Goal: Task Accomplishment & Management: Use online tool/utility

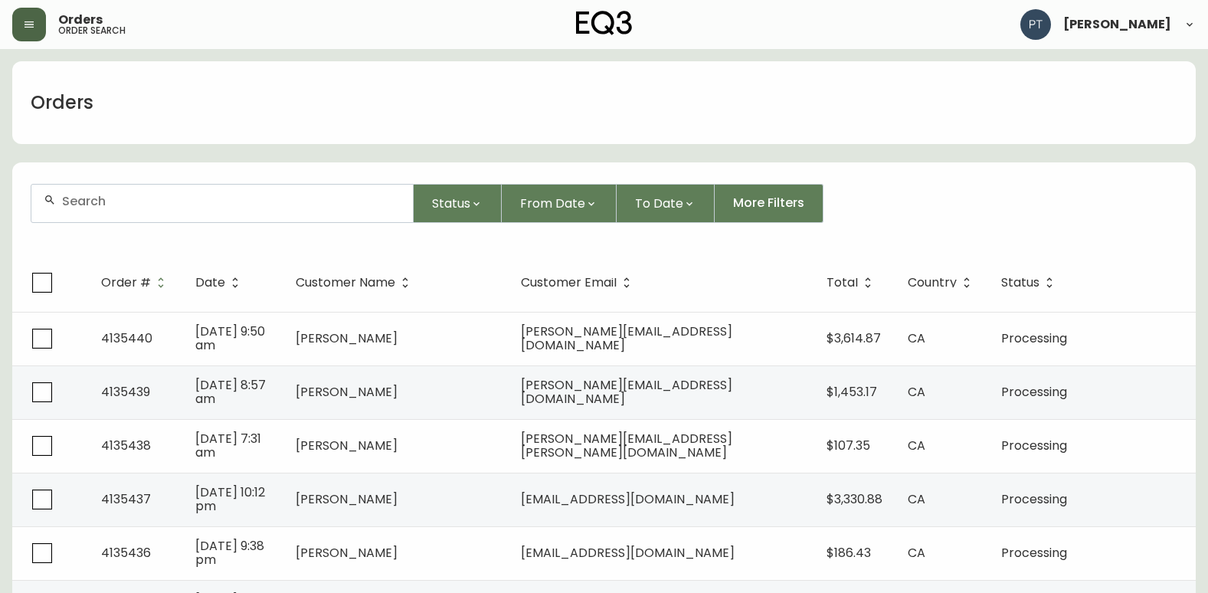
click at [33, 14] on button "button" at bounding box center [29, 25] width 34 height 34
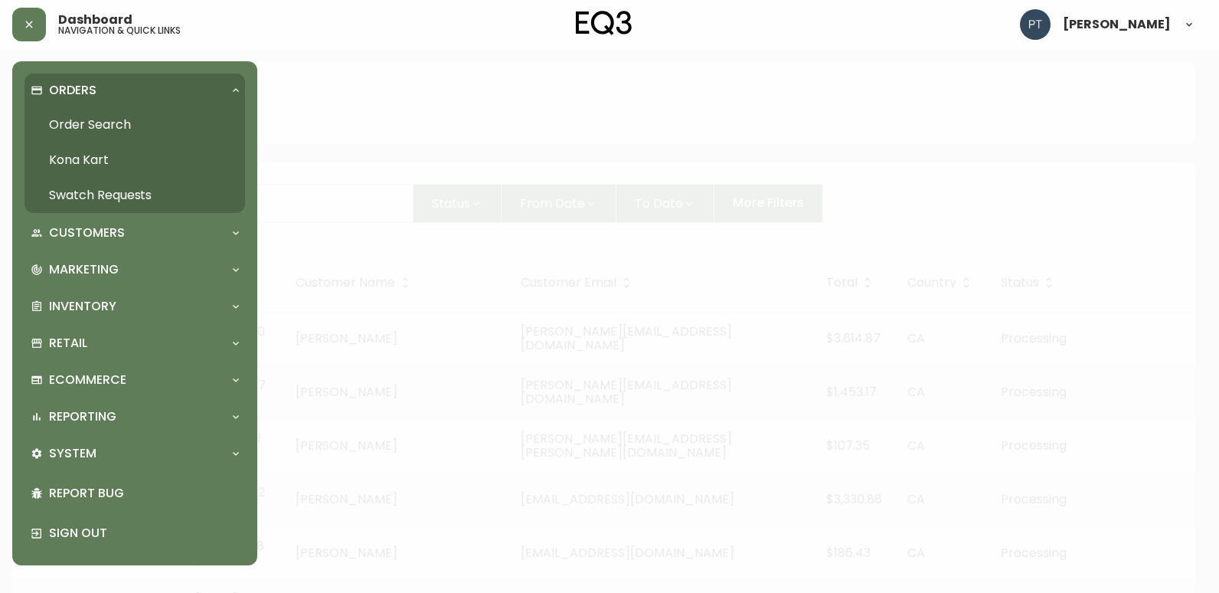
click at [96, 198] on link "Swatch Requests" at bounding box center [135, 195] width 221 height 35
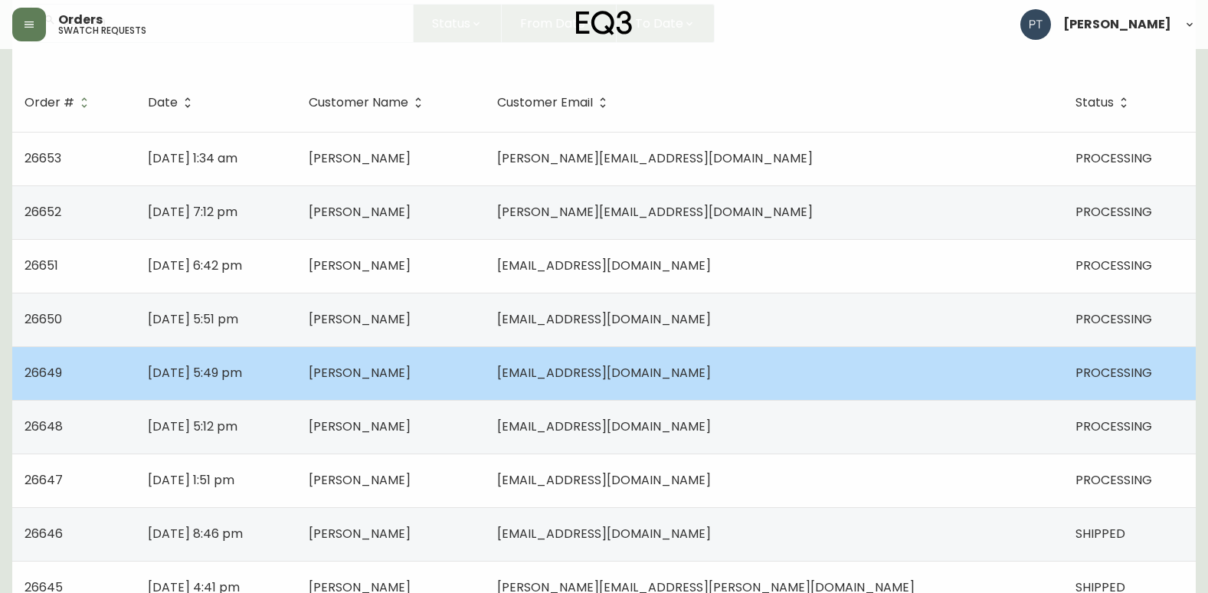
scroll to position [153, 0]
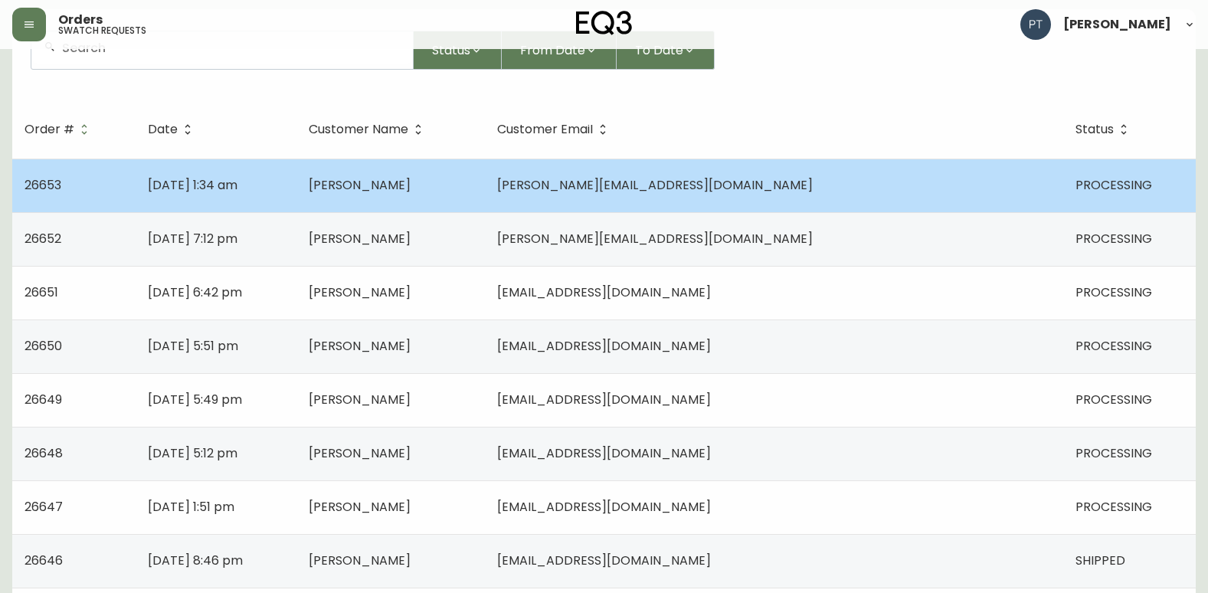
click at [485, 198] on td "[PERSON_NAME]" at bounding box center [390, 186] width 188 height 54
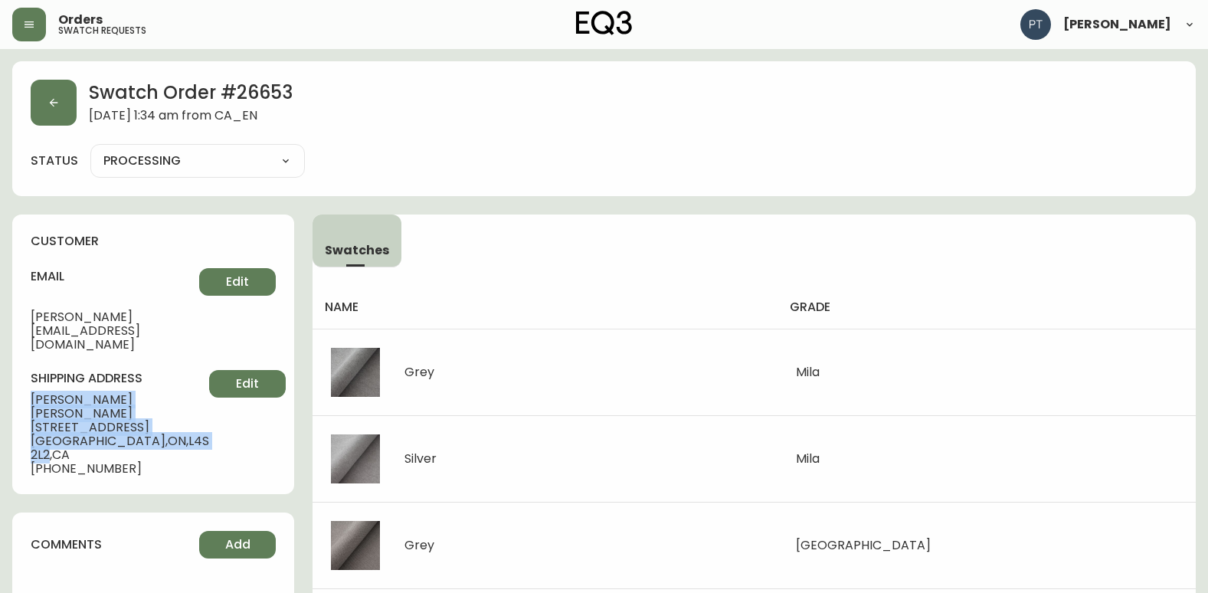
drag, startPoint x: 23, startPoint y: 366, endPoint x: 184, endPoint y: 402, distance: 164.8
click at [184, 402] on div "customer email [PERSON_NAME][EMAIL_ADDRESS][DOMAIN_NAME] Edit shipping address …" at bounding box center [153, 353] width 282 height 279
copy div "[PERSON_NAME] [STREET_ADDRESS]"
click at [57, 103] on icon "button" at bounding box center [54, 103] width 8 height 8
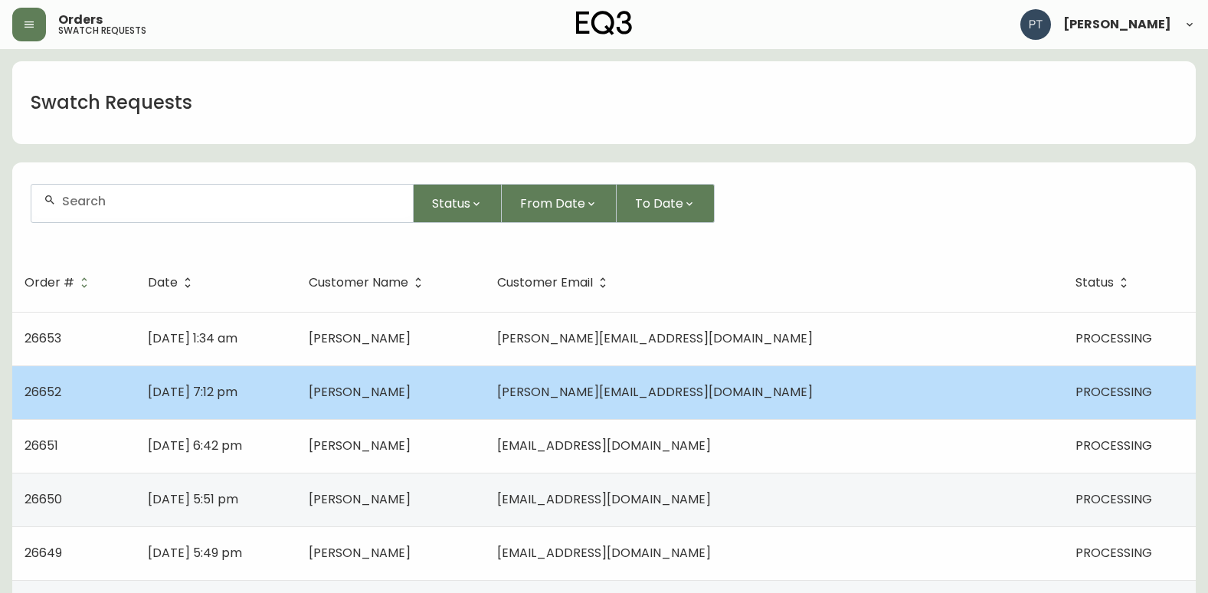
click at [482, 418] on td "[PERSON_NAME]" at bounding box center [390, 392] width 188 height 54
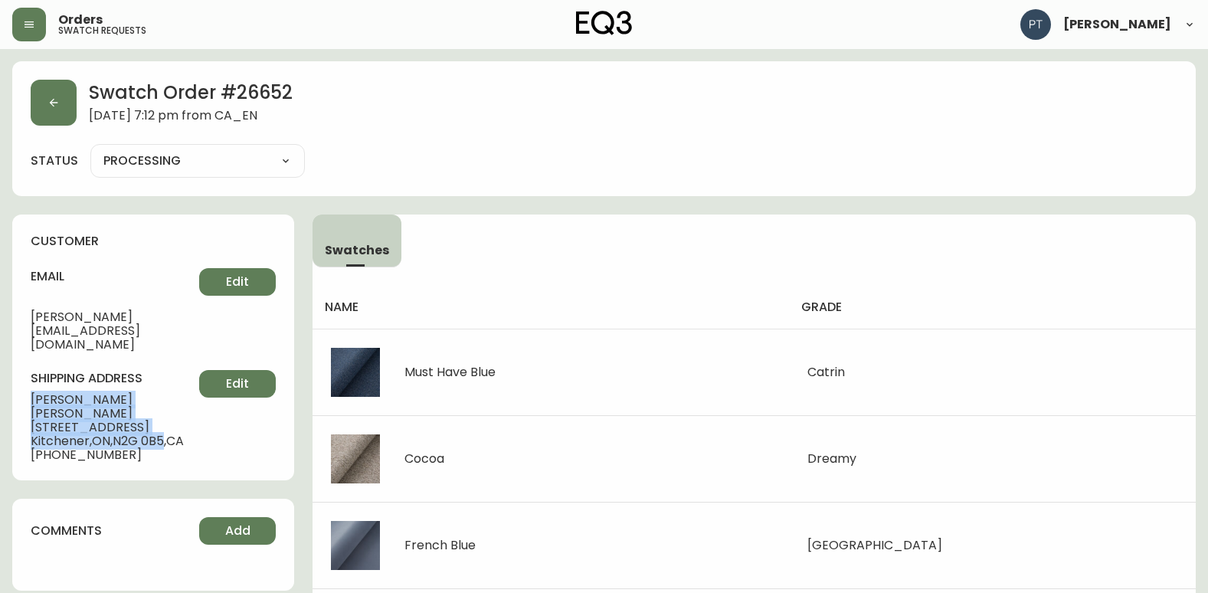
drag, startPoint x: 23, startPoint y: 367, endPoint x: 167, endPoint y: 397, distance: 147.0
click at [167, 397] on div "customer email [PERSON_NAME][EMAIL_ADDRESS][DOMAIN_NAME] Edit shipping address …" at bounding box center [153, 347] width 282 height 266
copy div "[PERSON_NAME] [STREET_ADDRESS]"
click at [54, 118] on button "button" at bounding box center [54, 103] width 46 height 46
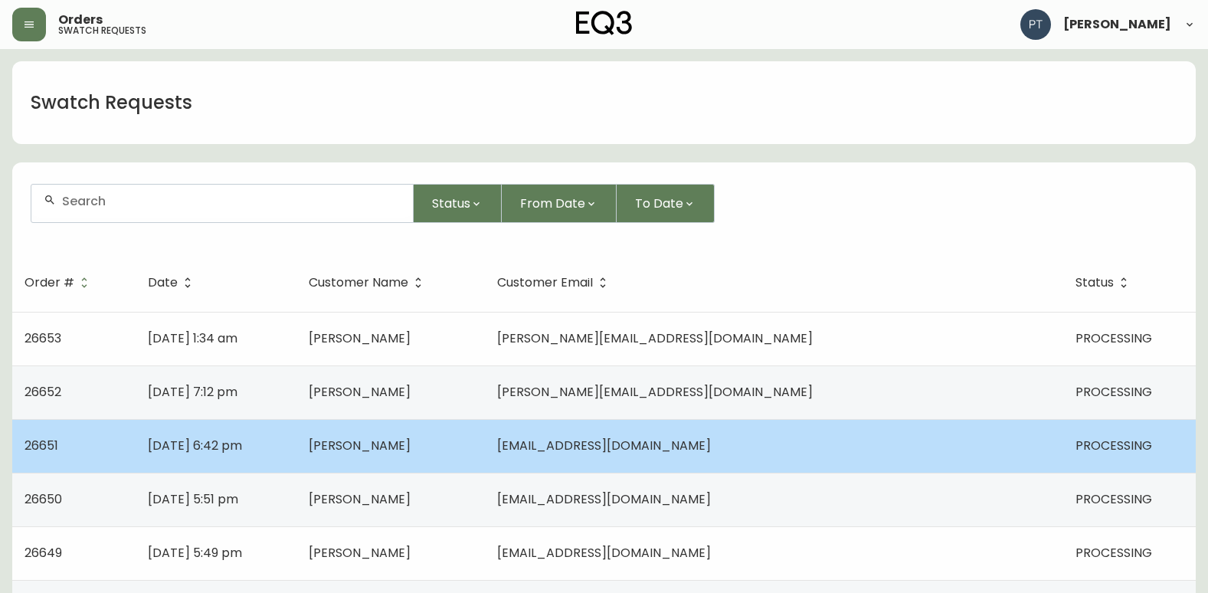
click at [296, 459] on td "[DATE] 6:42 pm" at bounding box center [216, 446] width 160 height 54
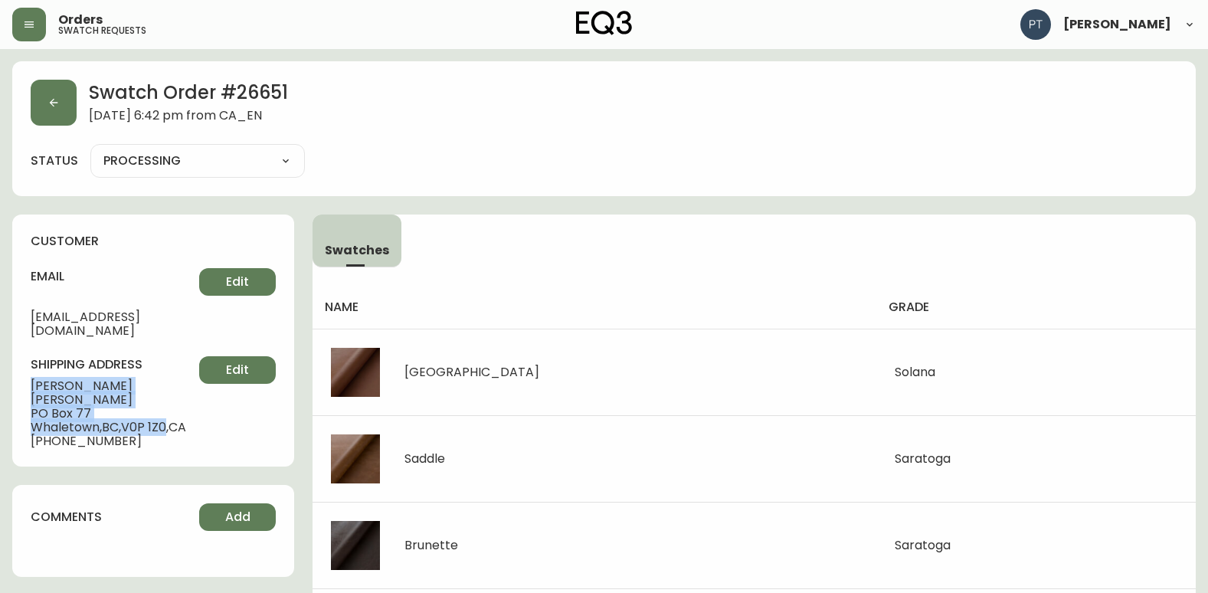
drag, startPoint x: 31, startPoint y: 371, endPoint x: 169, endPoint y: 405, distance: 142.8
click at [169, 405] on div "shipping address [PERSON_NAME] [STREET_ADDRESS] [PHONE_NUMBER] Edit" at bounding box center [153, 402] width 245 height 92
copy div "[PERSON_NAME] [STREET_ADDRESS]"
click at [66, 89] on button "button" at bounding box center [54, 103] width 46 height 46
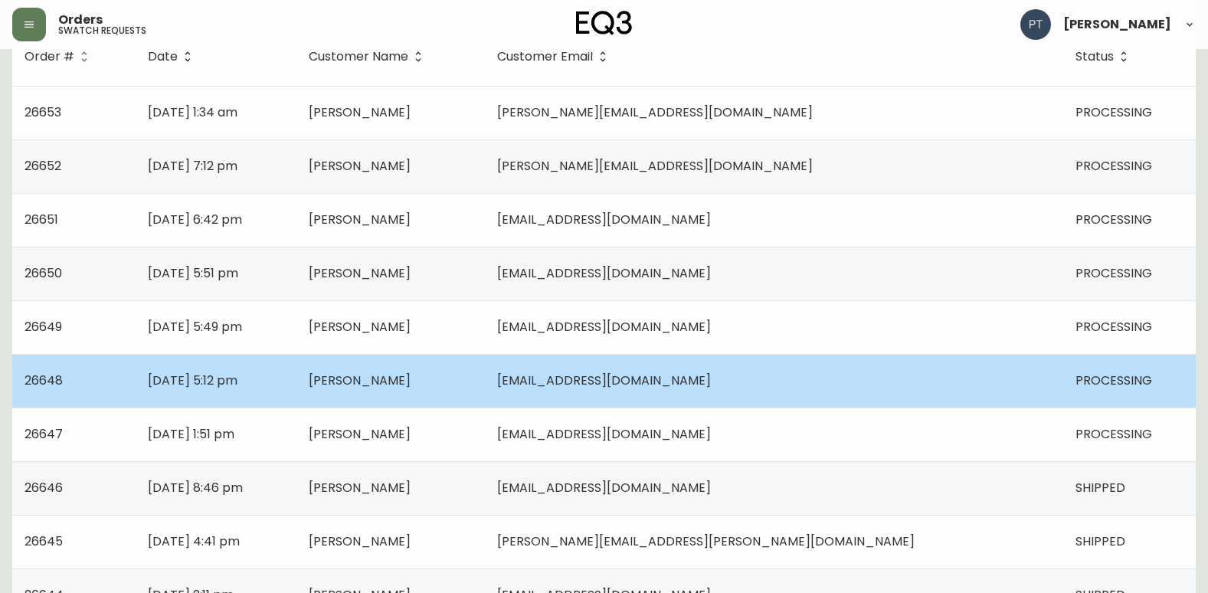
scroll to position [230, 0]
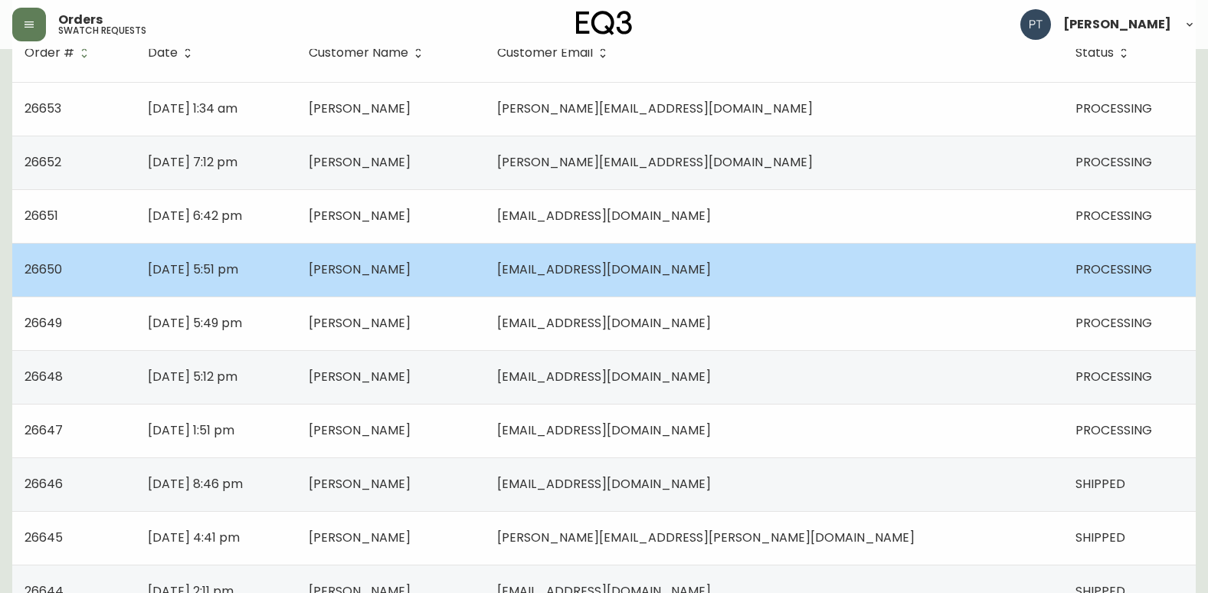
click at [485, 280] on td "[PERSON_NAME]" at bounding box center [390, 270] width 188 height 54
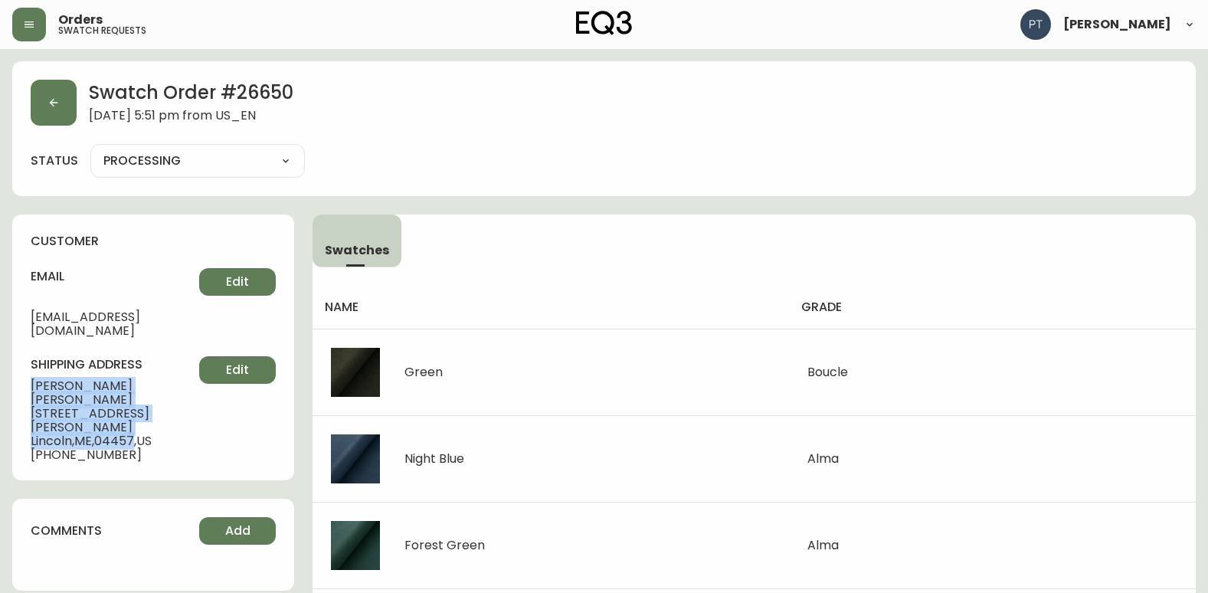
drag, startPoint x: 24, startPoint y: 365, endPoint x: 138, endPoint y: 397, distance: 118.3
click at [138, 397] on div "customer email [EMAIL_ADDRESS][DOMAIN_NAME] Edit shipping address [PERSON_NAME]…" at bounding box center [153, 347] width 282 height 266
copy div "[PERSON_NAME] [STREET_ADDRESS][PERSON_NAME]"
click at [70, 109] on button "button" at bounding box center [54, 103] width 46 height 46
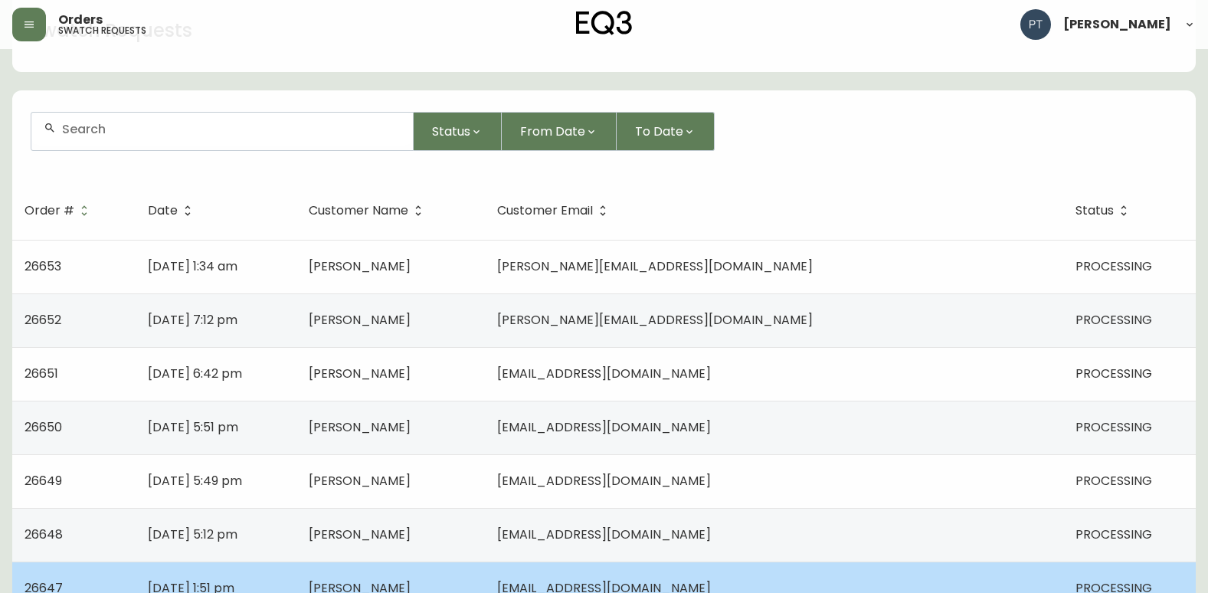
scroll to position [153, 0]
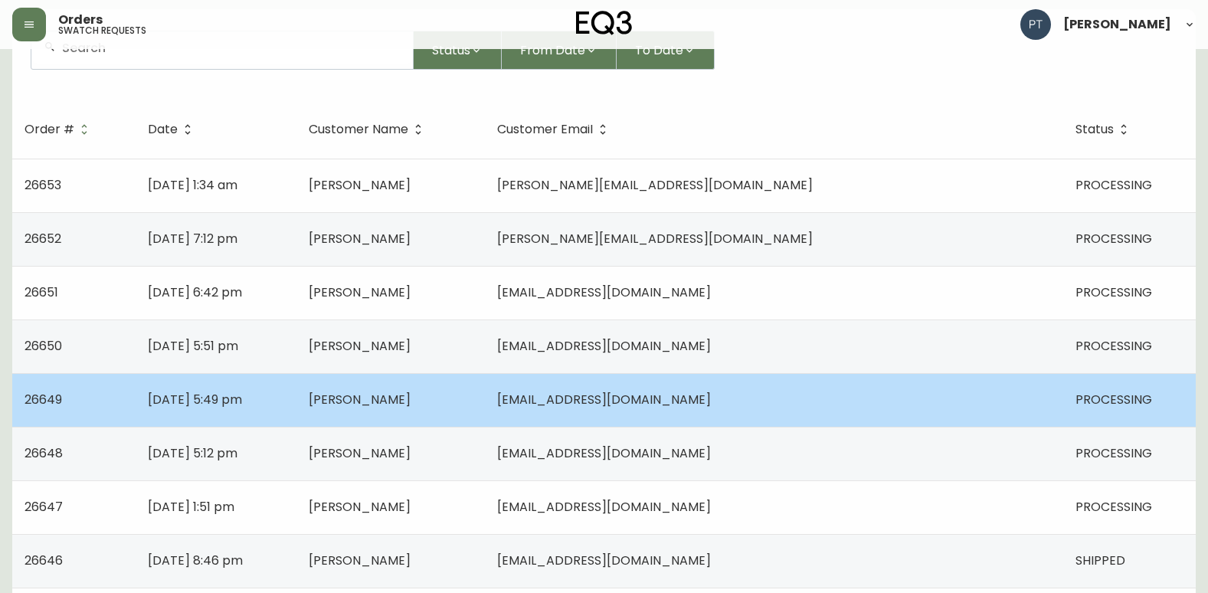
click at [485, 413] on td "[PERSON_NAME]" at bounding box center [390, 400] width 188 height 54
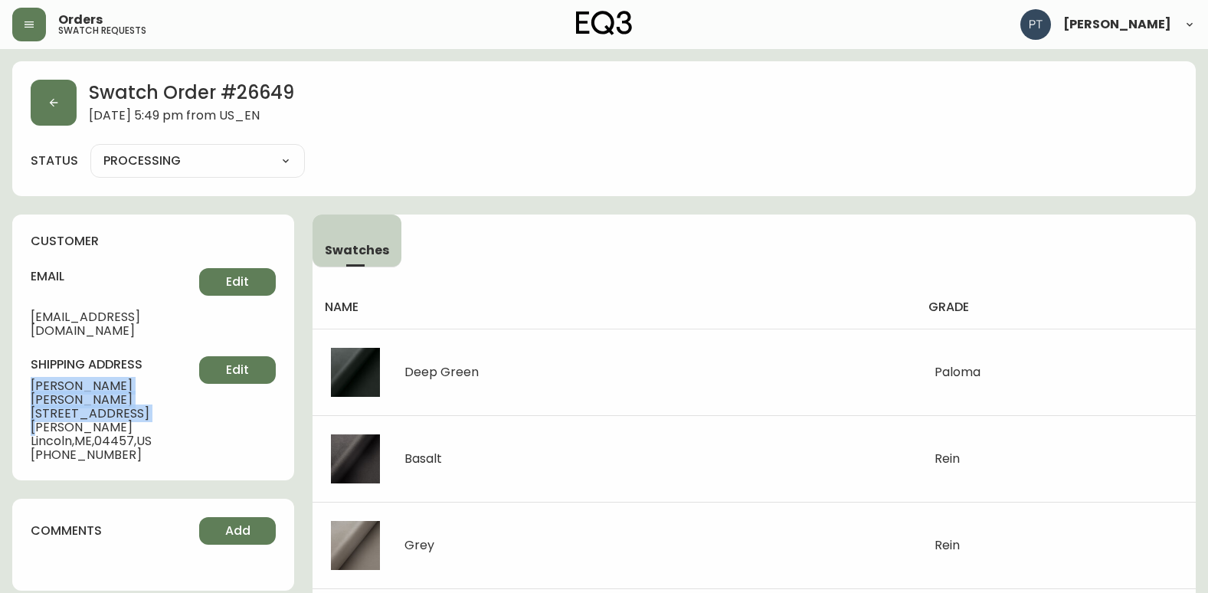
drag, startPoint x: 28, startPoint y: 369, endPoint x: 155, endPoint y: 378, distance: 128.2
click at [155, 378] on div "customer email [EMAIL_ADDRESS][DOMAIN_NAME] Edit shipping address [PERSON_NAME]…" at bounding box center [153, 347] width 282 height 266
click at [41, 109] on button "button" at bounding box center [54, 103] width 46 height 46
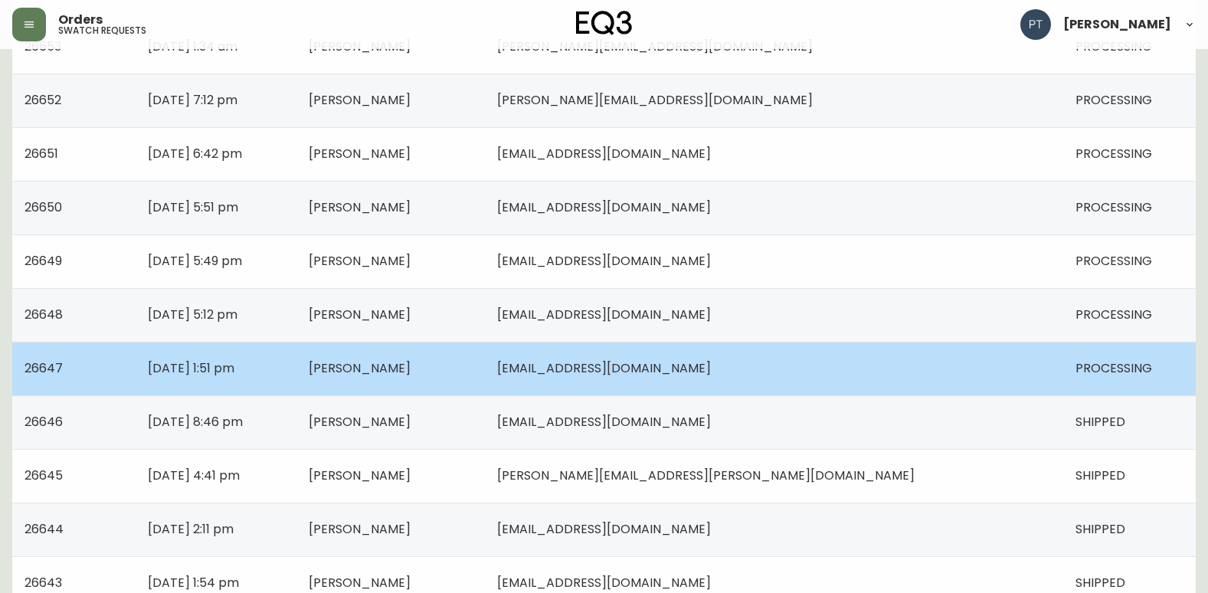
scroll to position [306, 0]
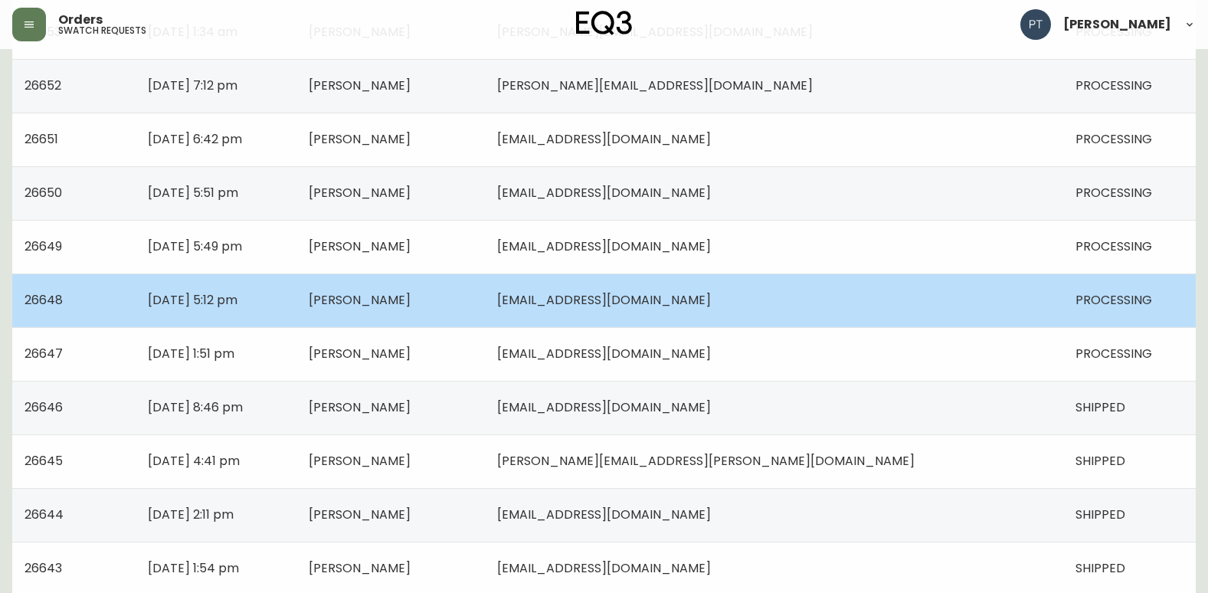
click at [296, 297] on td "[DATE] 5:12 pm" at bounding box center [216, 300] width 160 height 54
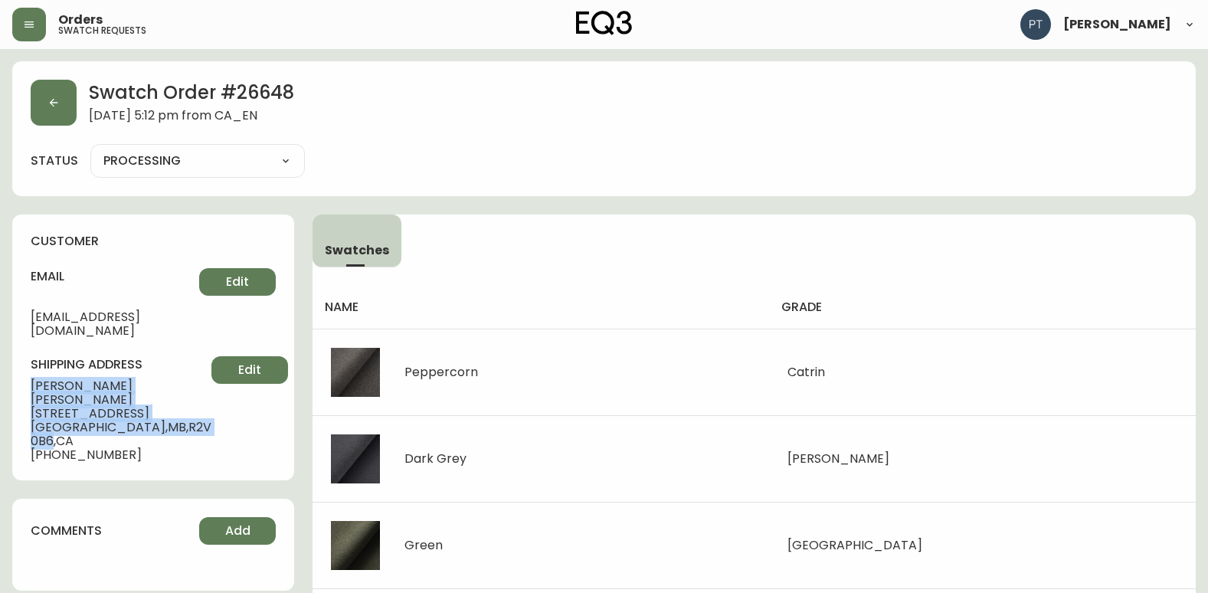
drag, startPoint x: 31, startPoint y: 366, endPoint x: 164, endPoint y: 410, distance: 140.4
click at [164, 410] on div "customer email [EMAIL_ADDRESS][DOMAIN_NAME] Edit shipping address [PERSON_NAME]…" at bounding box center [153, 347] width 282 height 266
copy div "[PERSON_NAME] [STREET_ADDRESS]"
click at [44, 99] on button "button" at bounding box center [54, 103] width 46 height 46
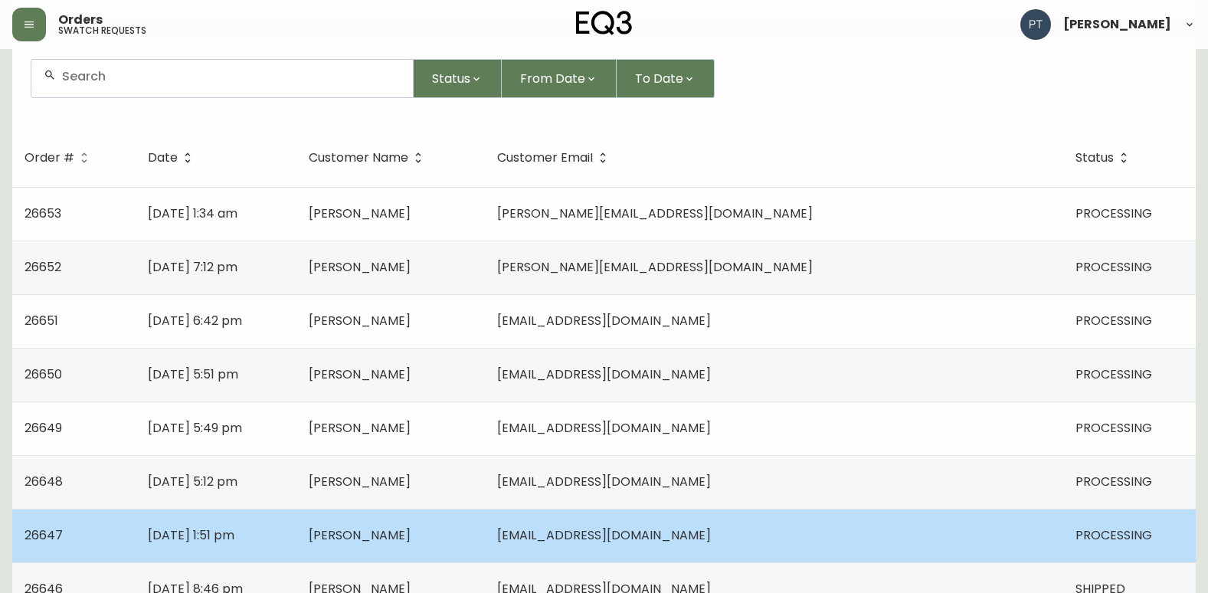
scroll to position [459, 0]
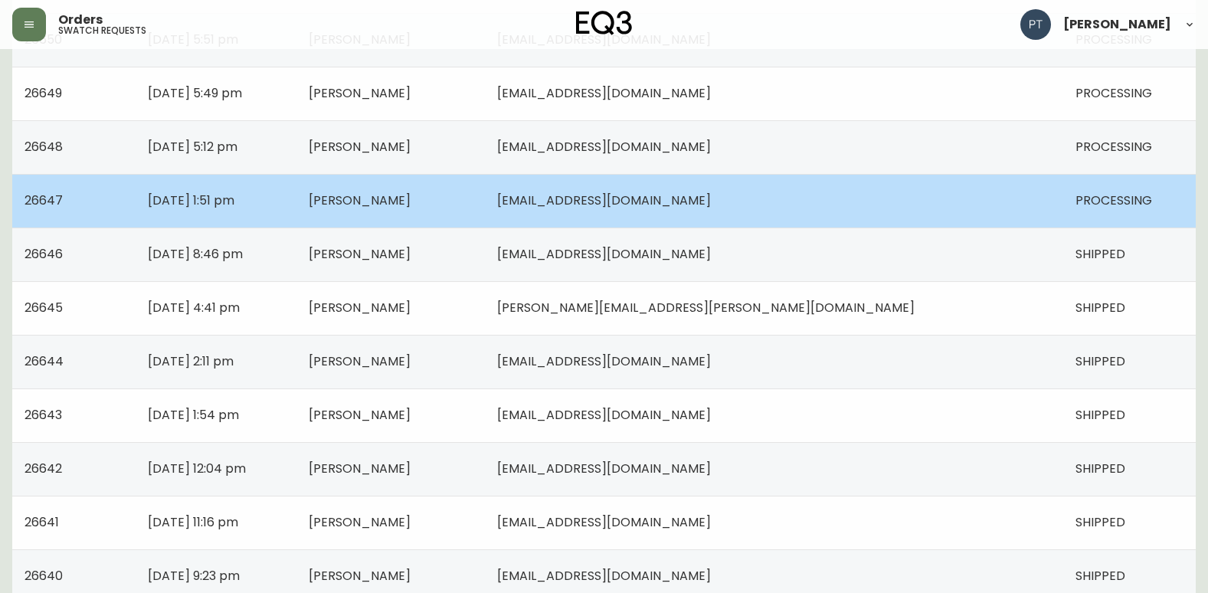
click at [485, 221] on td "[PERSON_NAME]" at bounding box center [390, 201] width 188 height 54
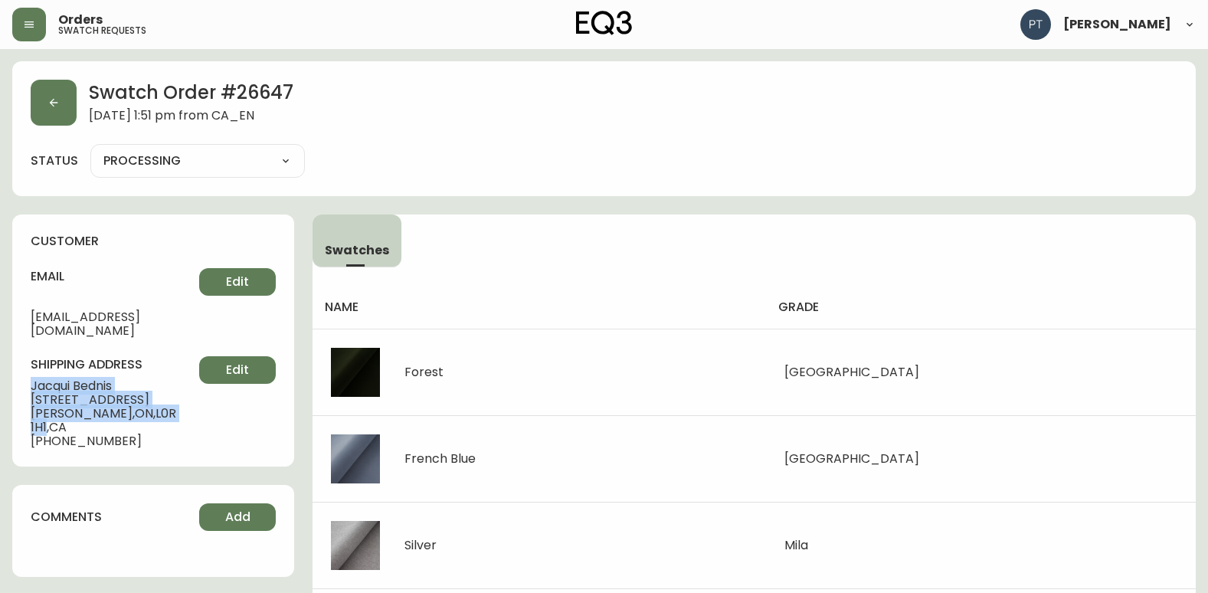
drag, startPoint x: 24, startPoint y: 366, endPoint x: 155, endPoint y: 397, distance: 135.2
click at [155, 397] on div "customer email [EMAIL_ADDRESS][DOMAIN_NAME] Edit shipping address [PERSON_NAME]…" at bounding box center [153, 340] width 282 height 252
copy div "[PERSON_NAME] [STREET_ADDRESS][PERSON_NAME]"
click at [80, 109] on div "Swatch Order # 26647 [DATE] 1:51 pm from CA_EN" at bounding box center [604, 103] width 1146 height 46
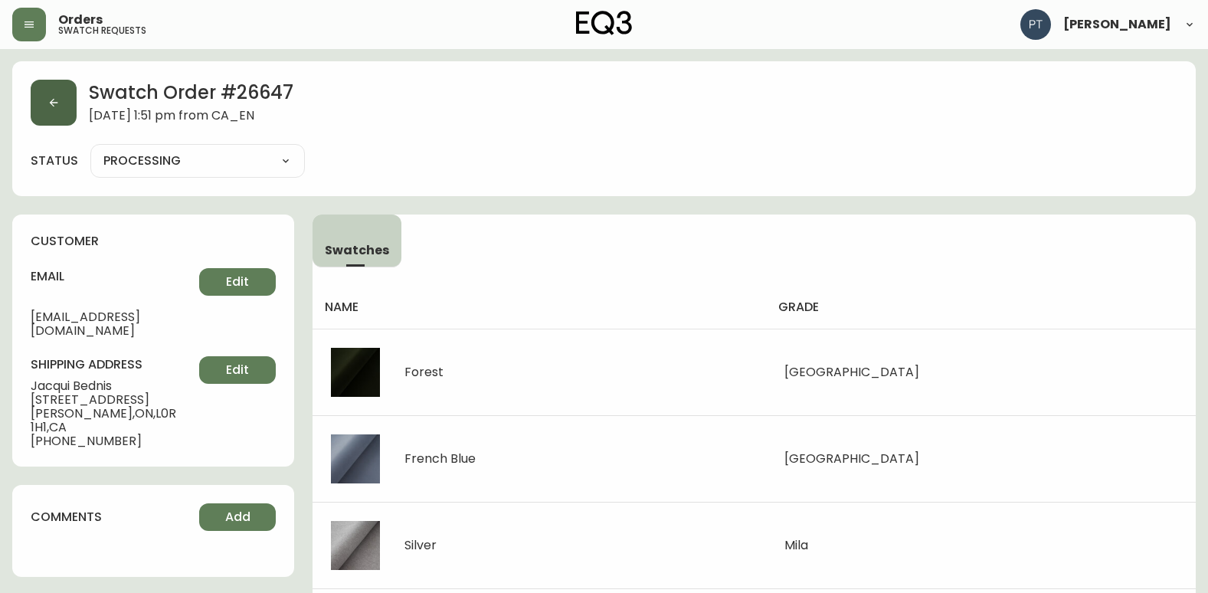
click at [71, 106] on button "button" at bounding box center [54, 103] width 46 height 46
